Goal: Navigation & Orientation: Find specific page/section

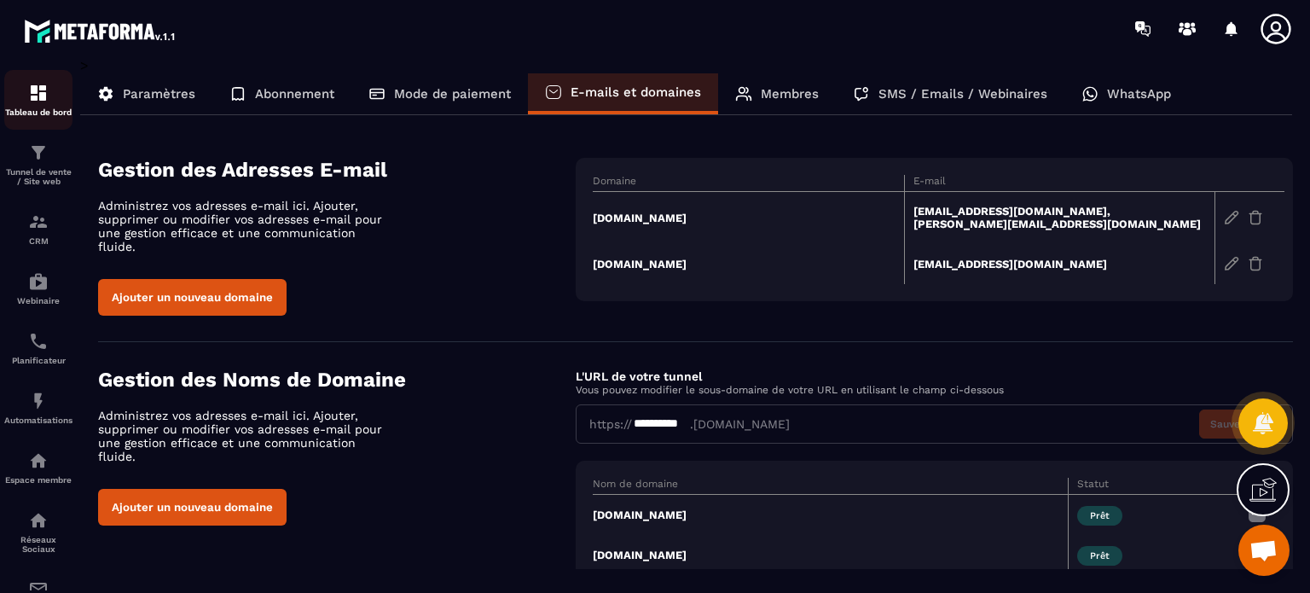
click at [49, 98] on div "Tableau de bord" at bounding box center [38, 100] width 68 height 34
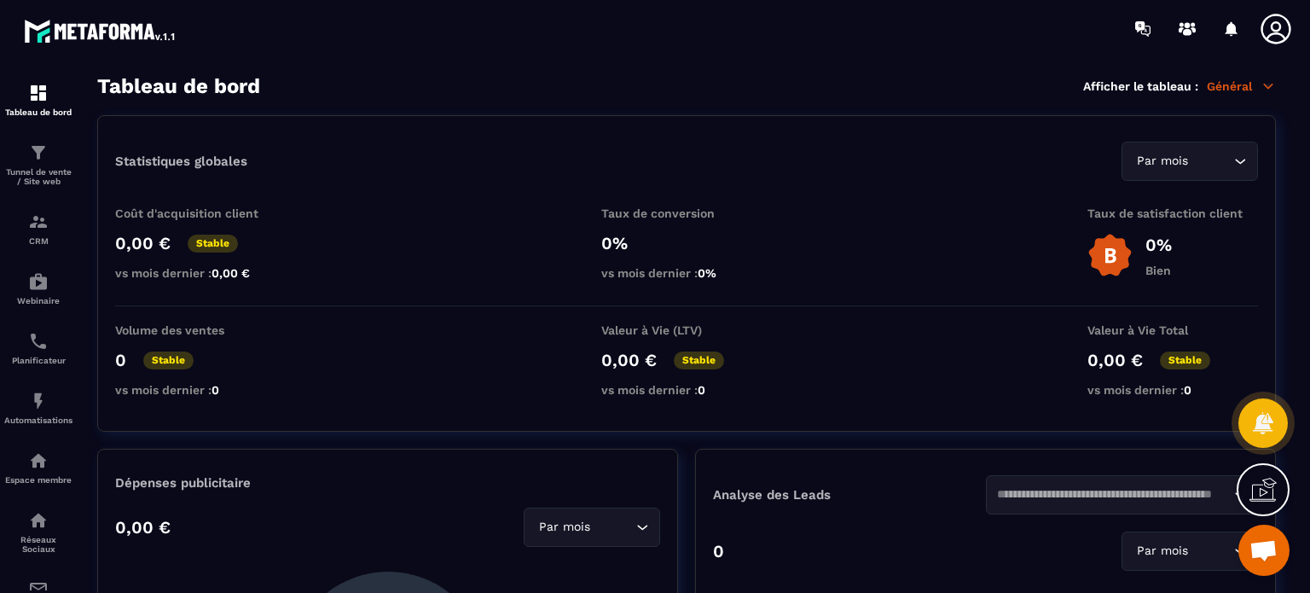
click at [1276, 28] on icon at bounding box center [1276, 29] width 34 height 34
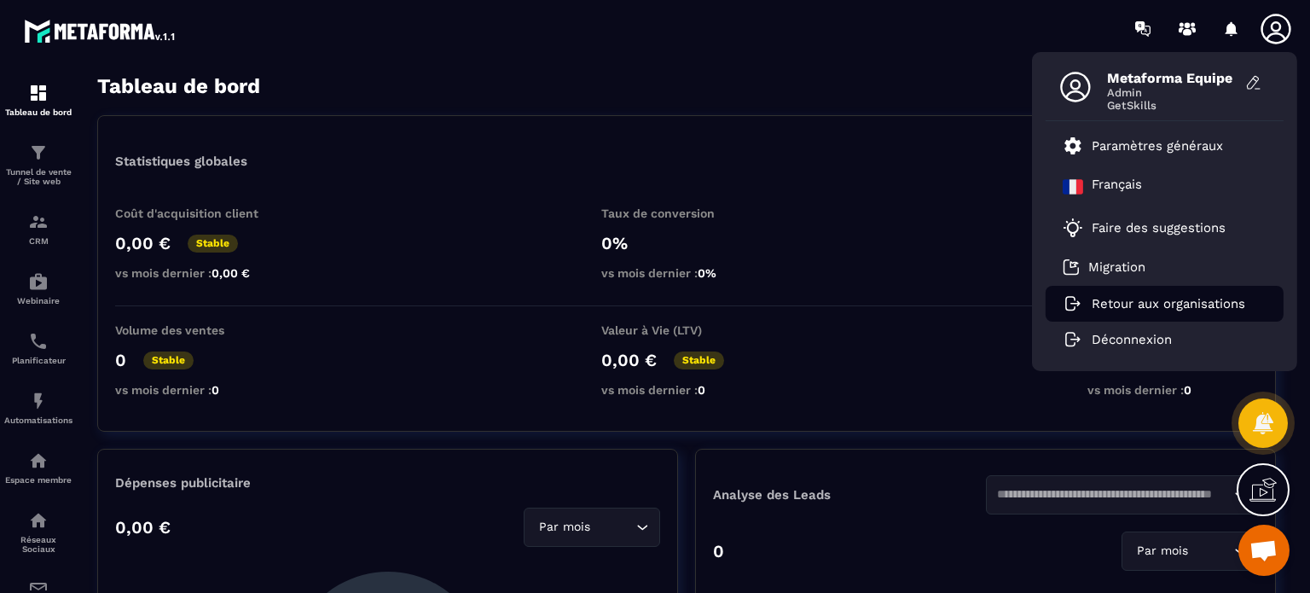
click at [1157, 302] on p "Retour aux organisations" at bounding box center [1169, 303] width 154 height 15
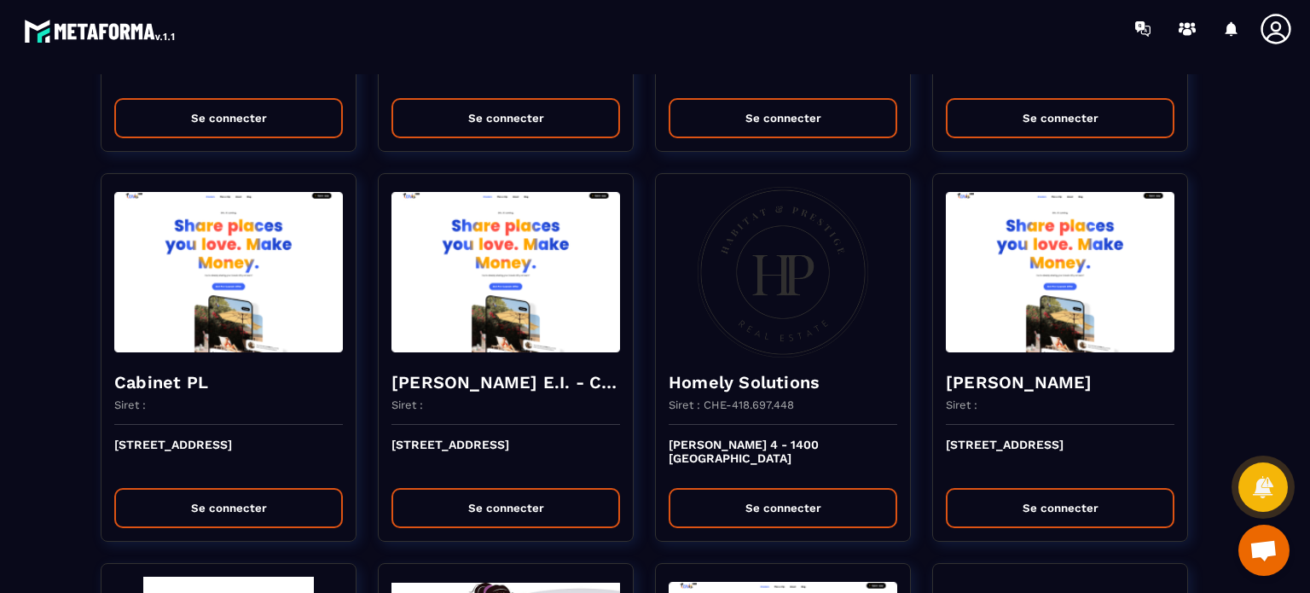
scroll to position [1535, 0]
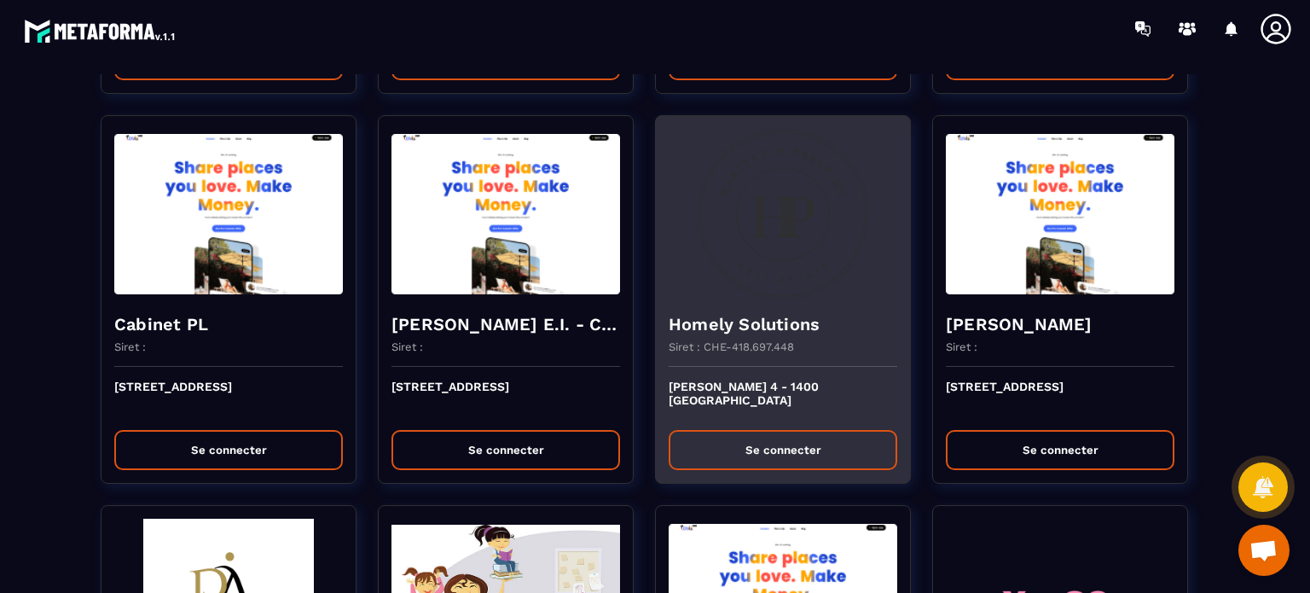
click at [733, 453] on button "Se connecter" at bounding box center [783, 450] width 229 height 40
